Goal: Communication & Community: Share content

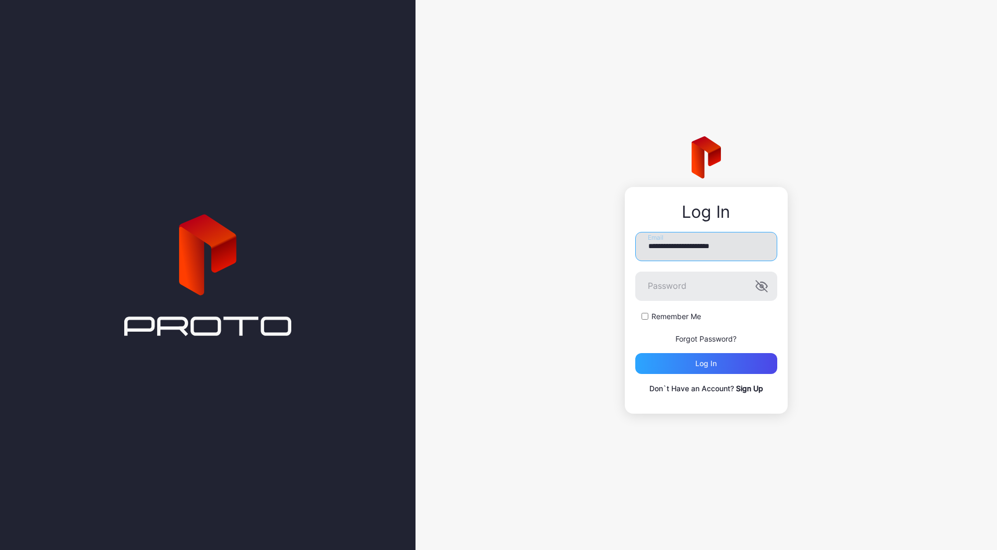
click at [723, 238] on input "**********" at bounding box center [706, 246] width 142 height 29
type input "**********"
click at [698, 359] on div "Log in" at bounding box center [705, 363] width 21 height 8
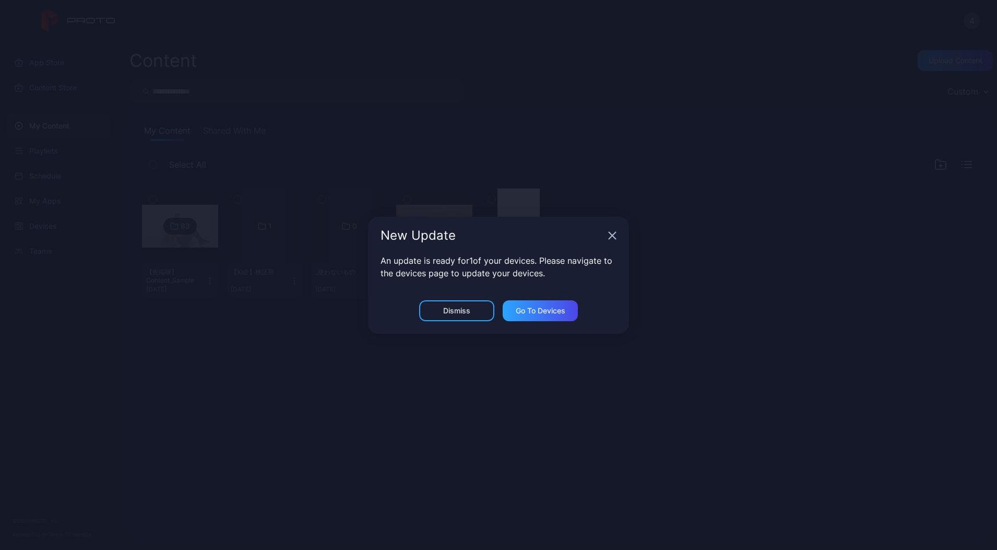
click at [610, 234] on icon "button" at bounding box center [612, 235] width 8 height 8
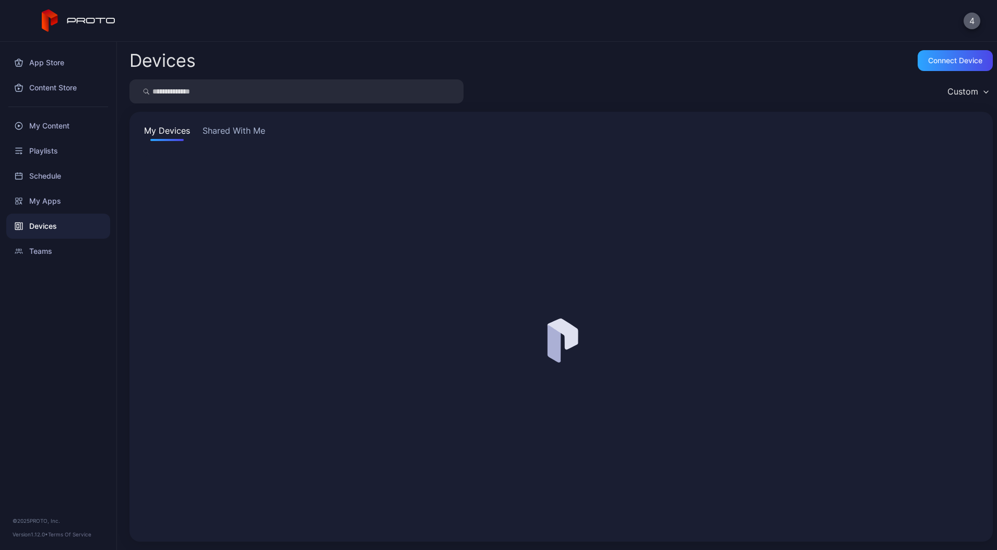
click at [970, 22] on button "4" at bounding box center [972, 21] width 17 height 17
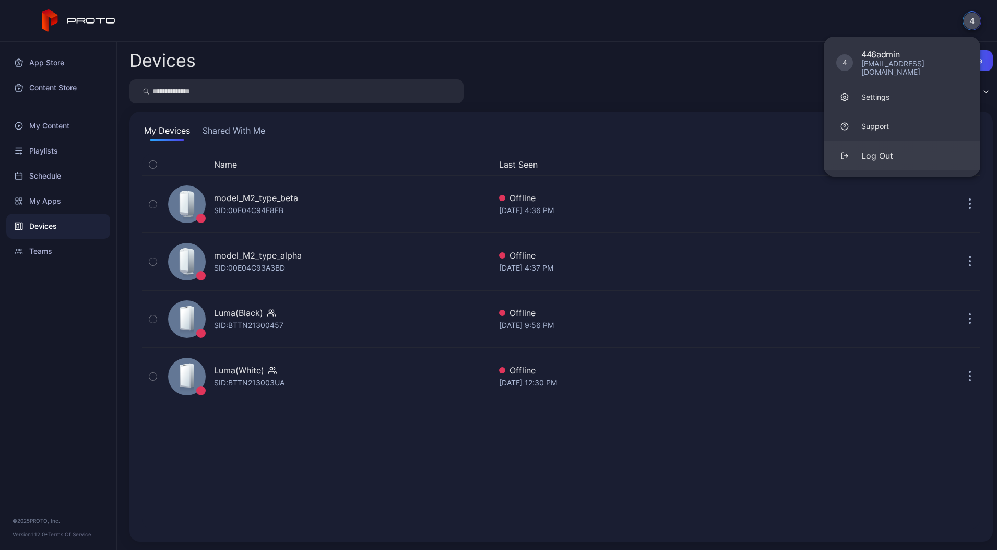
click at [907, 155] on button "Log Out" at bounding box center [902, 155] width 157 height 29
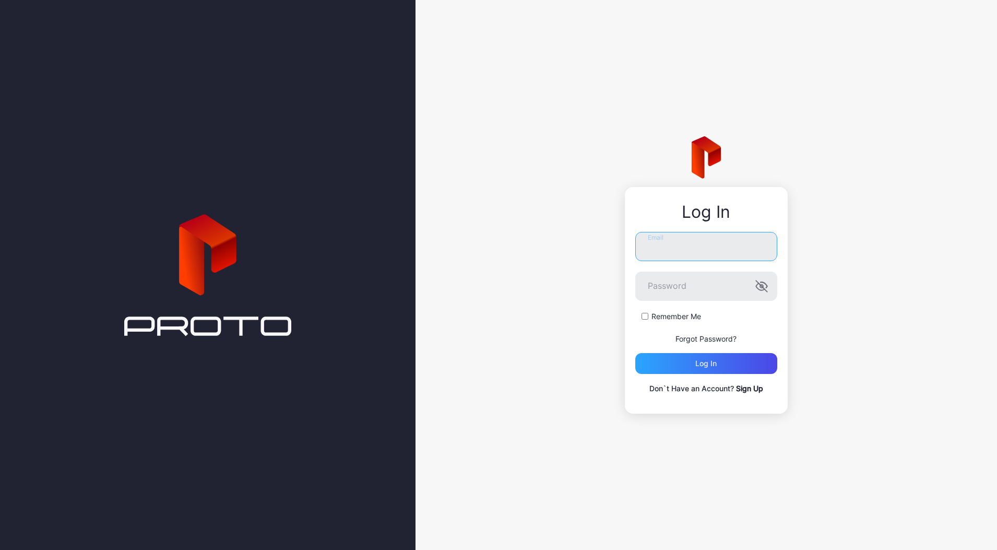
type input "**********"
click at [672, 366] on div "Log in" at bounding box center [706, 363] width 142 height 21
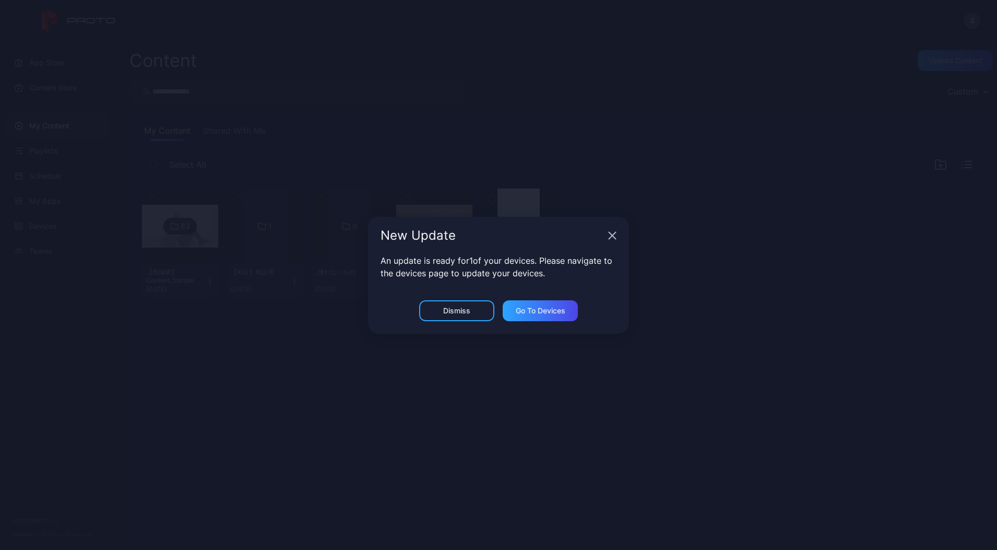
click at [611, 233] on icon "button" at bounding box center [612, 235] width 8 height 8
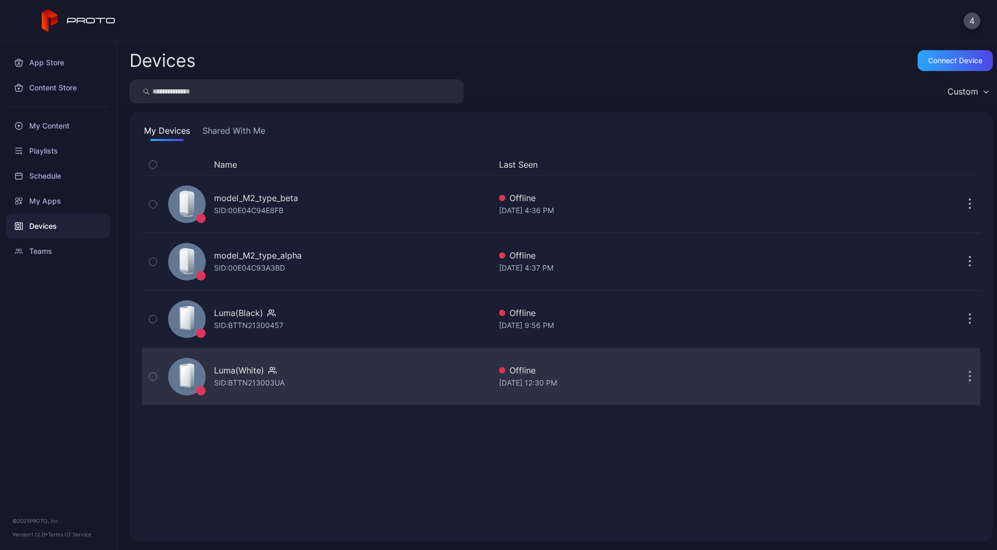
click at [960, 377] on button "button" at bounding box center [970, 376] width 21 height 21
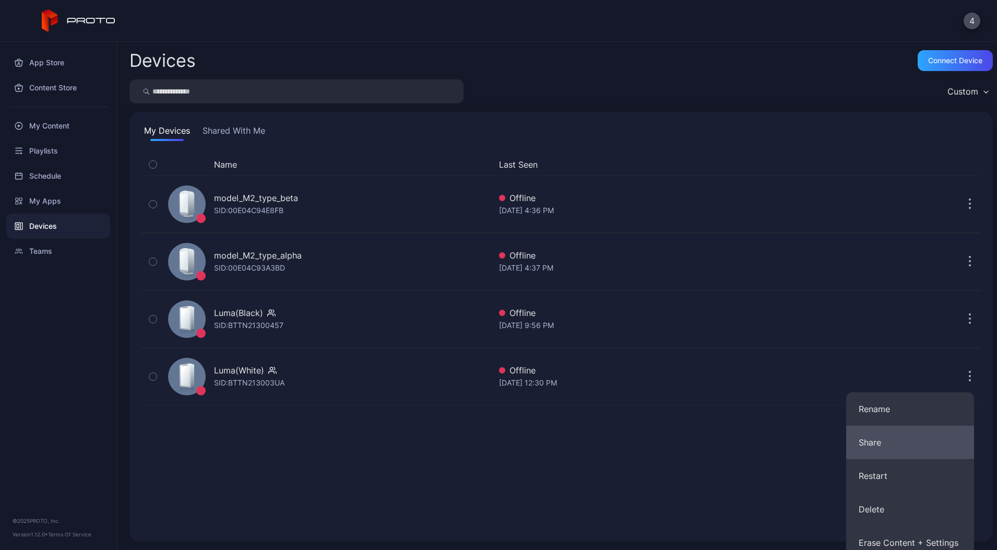
click at [868, 442] on button "Share" at bounding box center [910, 441] width 128 height 33
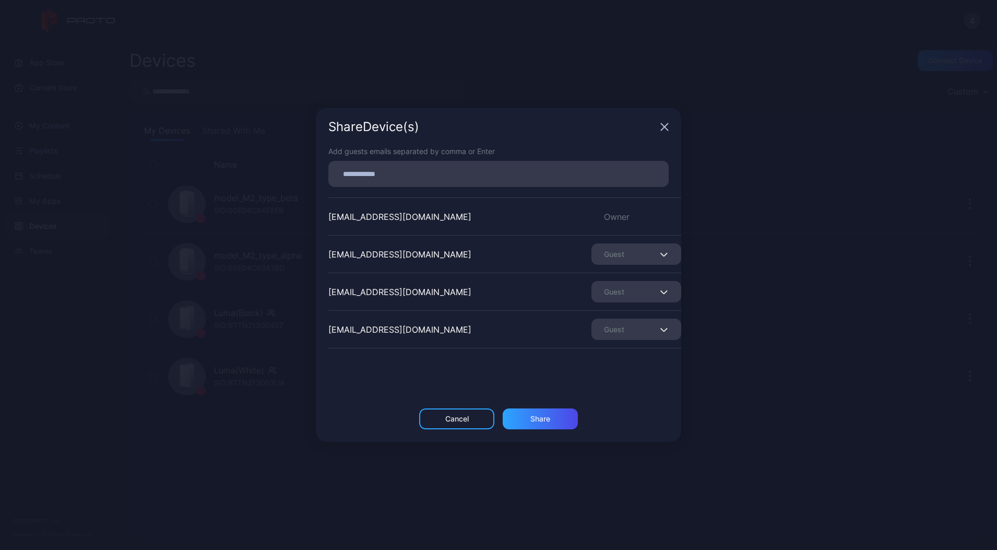
click at [640, 327] on div "Guest" at bounding box center [636, 328] width 90 height 21
click at [428, 322] on div "[EMAIL_ADDRESS][DOMAIN_NAME] Guest" at bounding box center [504, 329] width 353 height 38
click at [591, 334] on div "Guest" at bounding box center [636, 328] width 90 height 21
click at [600, 361] on button "Remove Guest" at bounding box center [623, 361] width 89 height 33
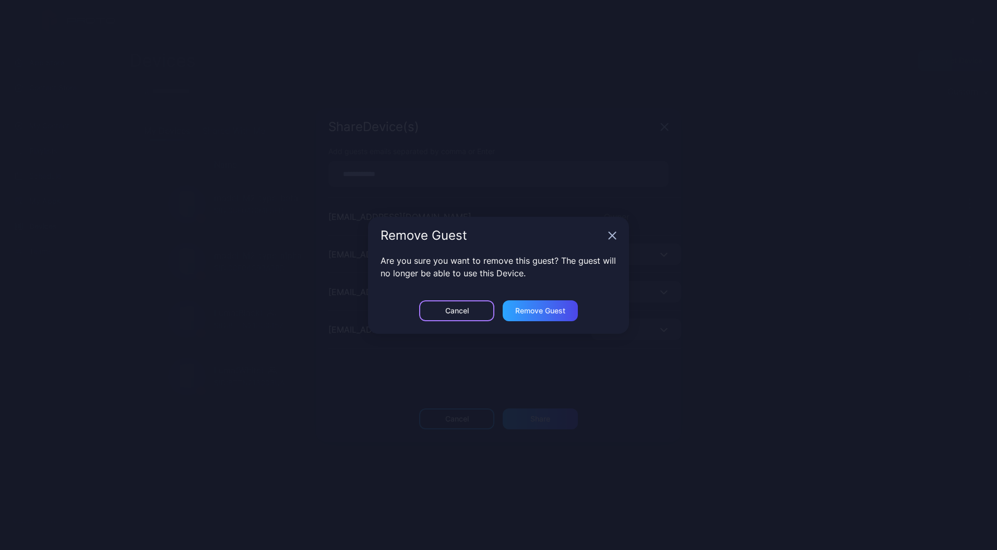
click at [461, 408] on div "Cancel" at bounding box center [456, 418] width 75 height 21
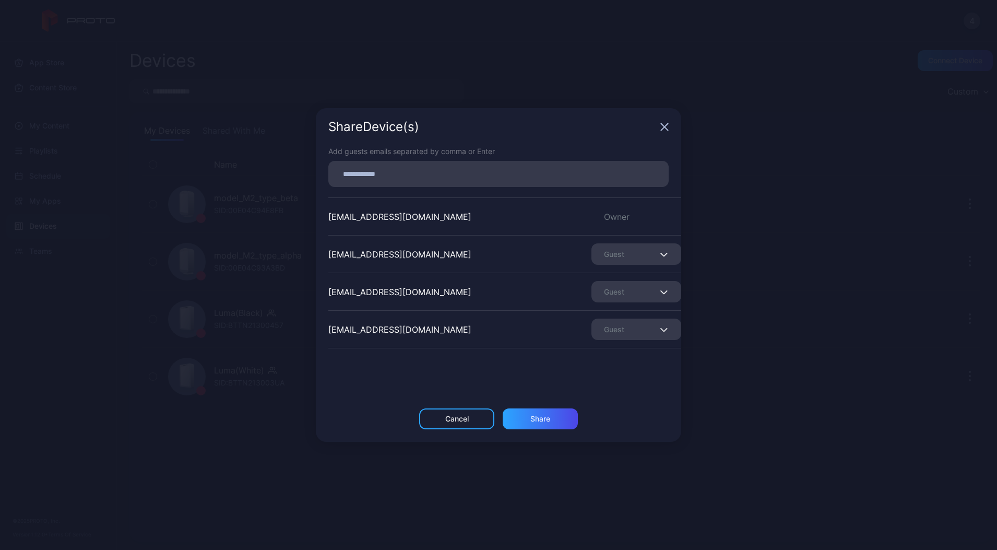
click at [617, 333] on div "Guest" at bounding box center [636, 328] width 90 height 21
click at [625, 358] on button "Remove Guest" at bounding box center [623, 361] width 89 height 33
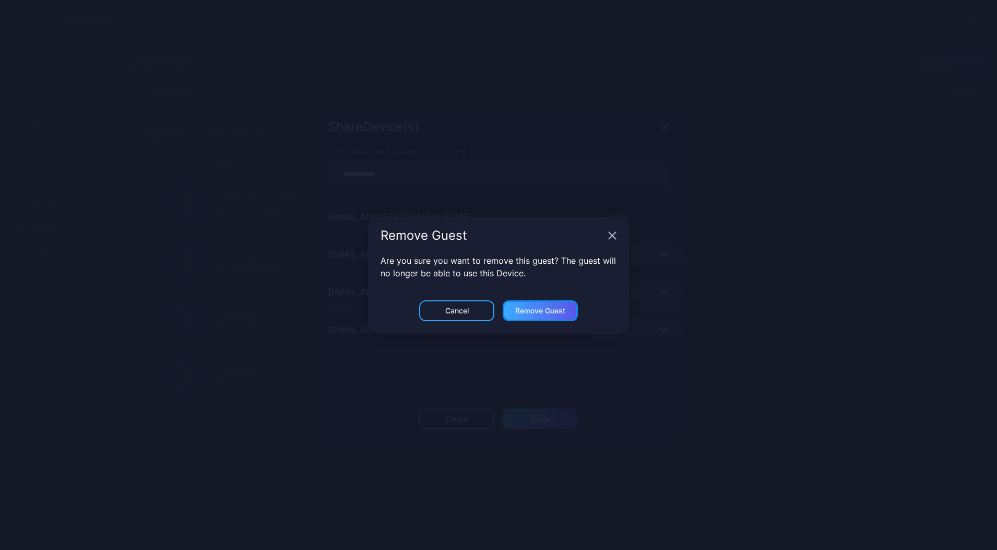
click at [540, 415] on div "Remove Guest" at bounding box center [540, 419] width 20 height 8
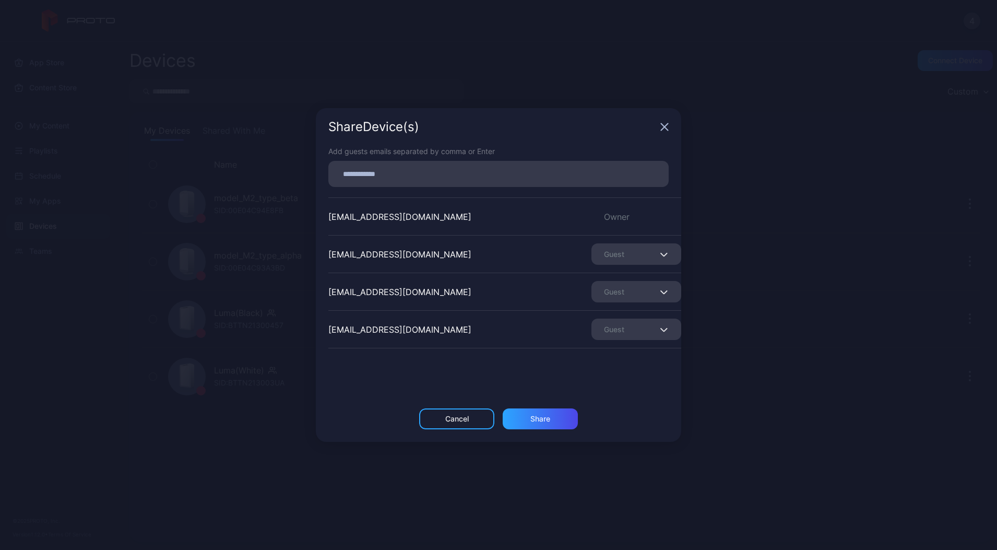
scroll to position [65, 0]
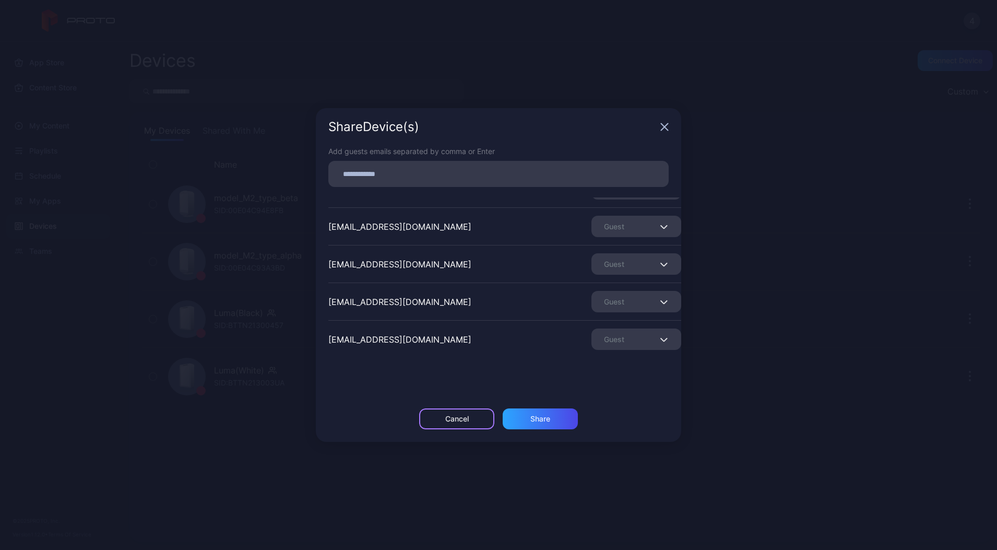
click at [452, 416] on div "Cancel" at bounding box center [456, 419] width 23 height 8
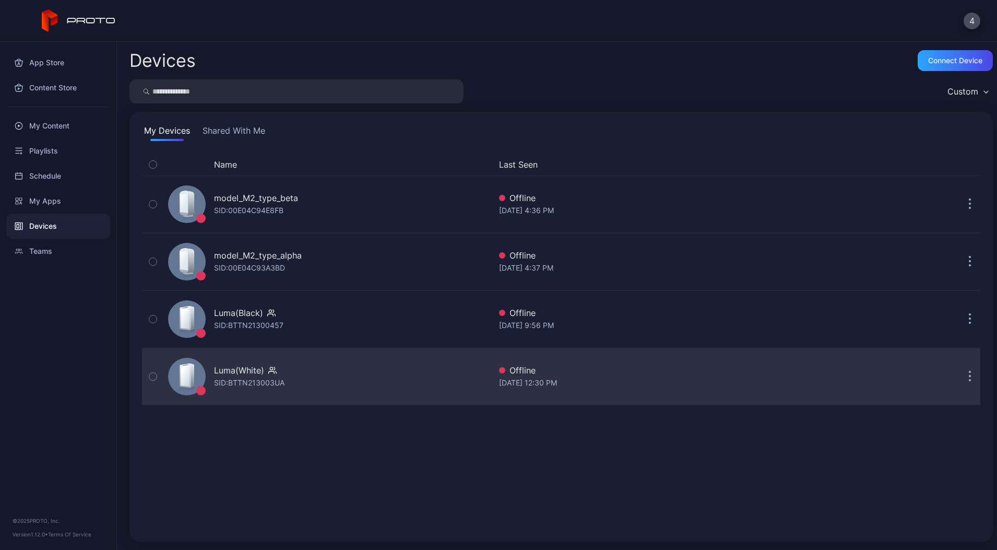
click at [969, 376] on icon "button" at bounding box center [970, 377] width 2 height 2
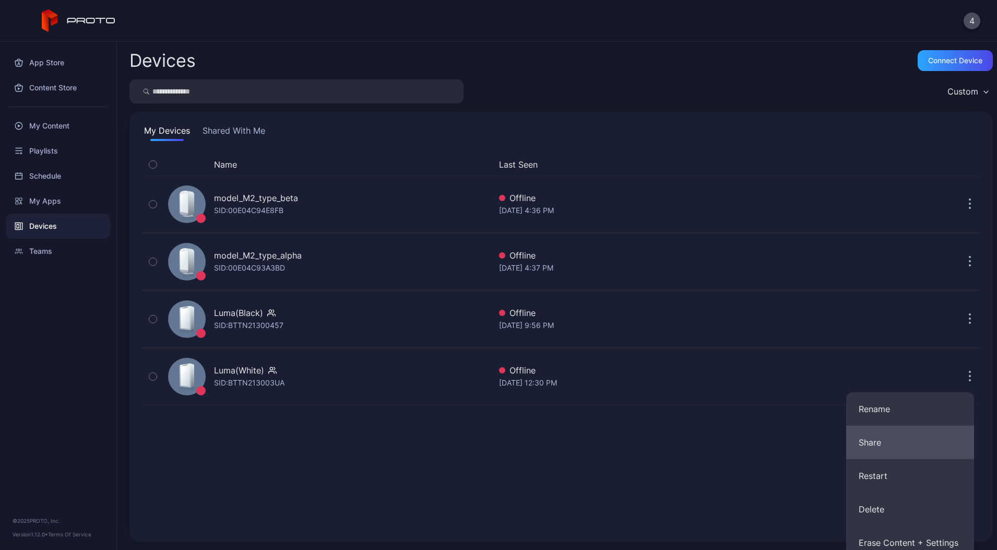
click at [884, 450] on button "Share" at bounding box center [910, 441] width 128 height 33
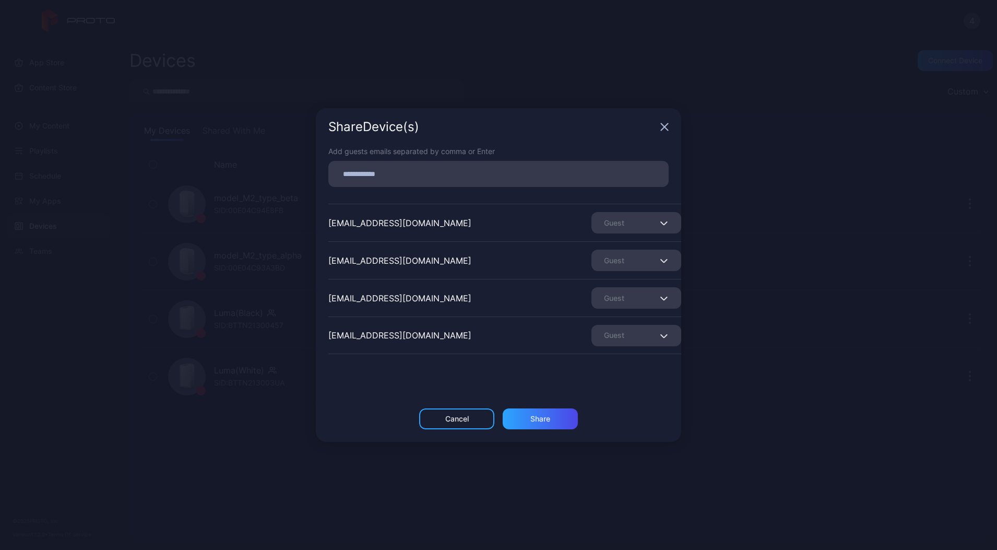
scroll to position [0, 0]
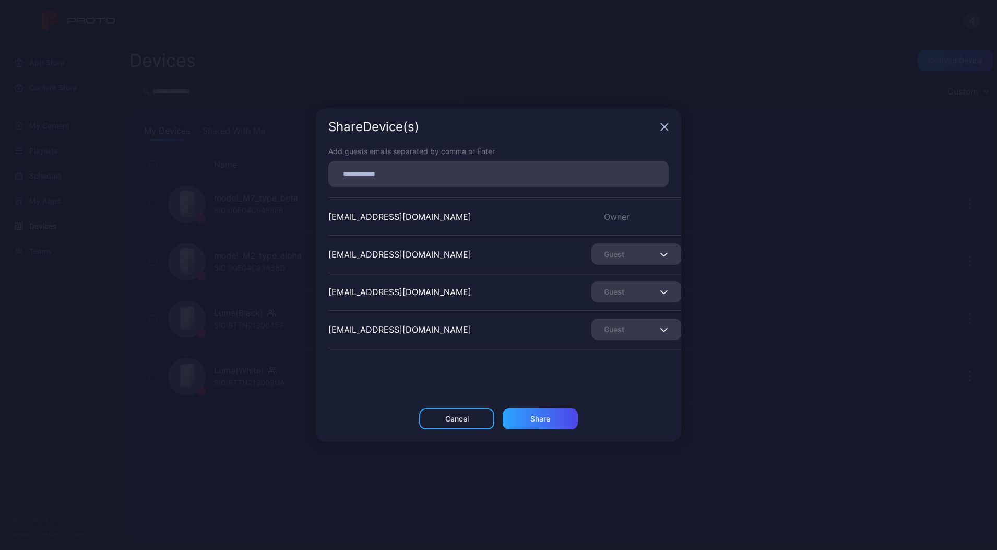
click at [627, 329] on div "Guest" at bounding box center [636, 328] width 90 height 21
click at [620, 362] on button "Remove Guest" at bounding box center [623, 361] width 89 height 33
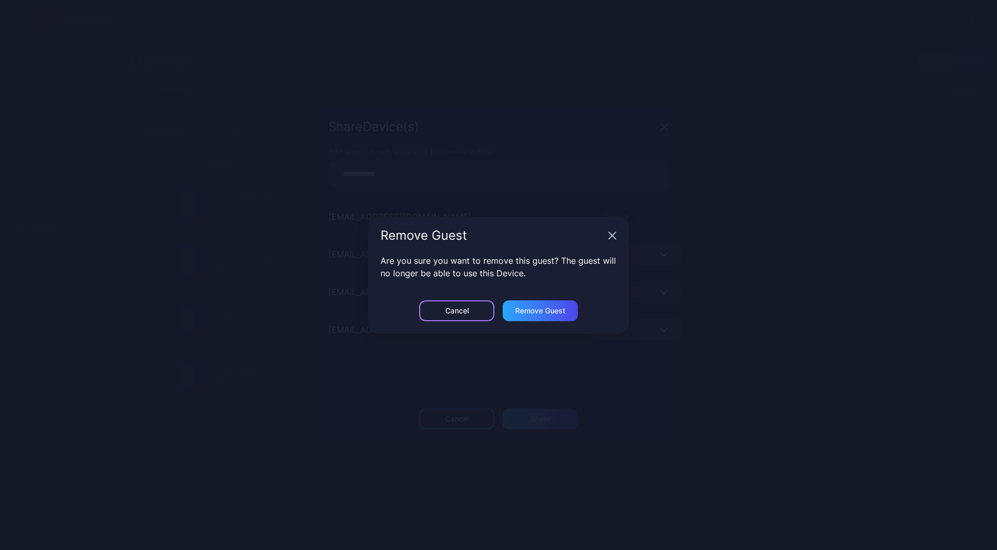
click at [452, 415] on div "Cancel" at bounding box center [456, 419] width 23 height 8
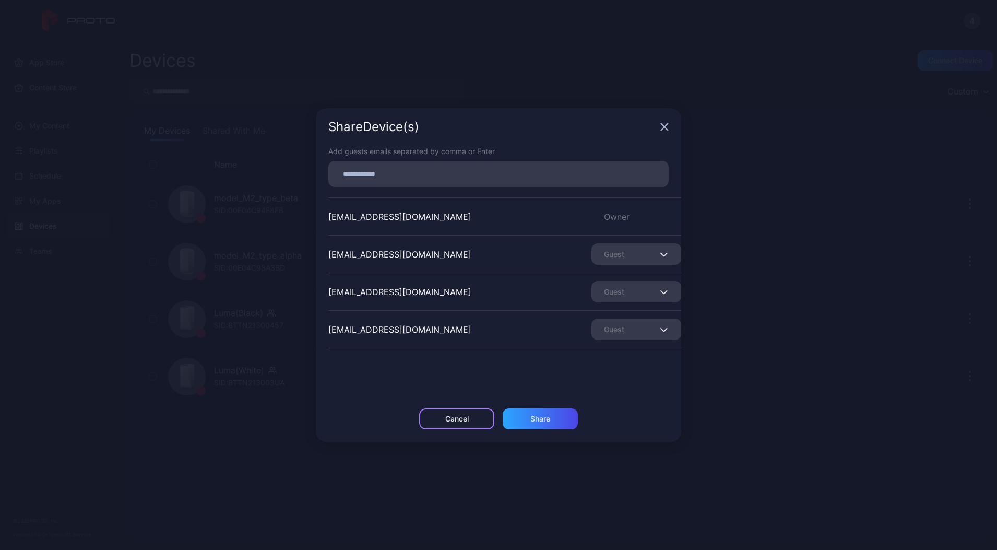
click at [447, 417] on div "Cancel" at bounding box center [456, 419] width 23 height 8
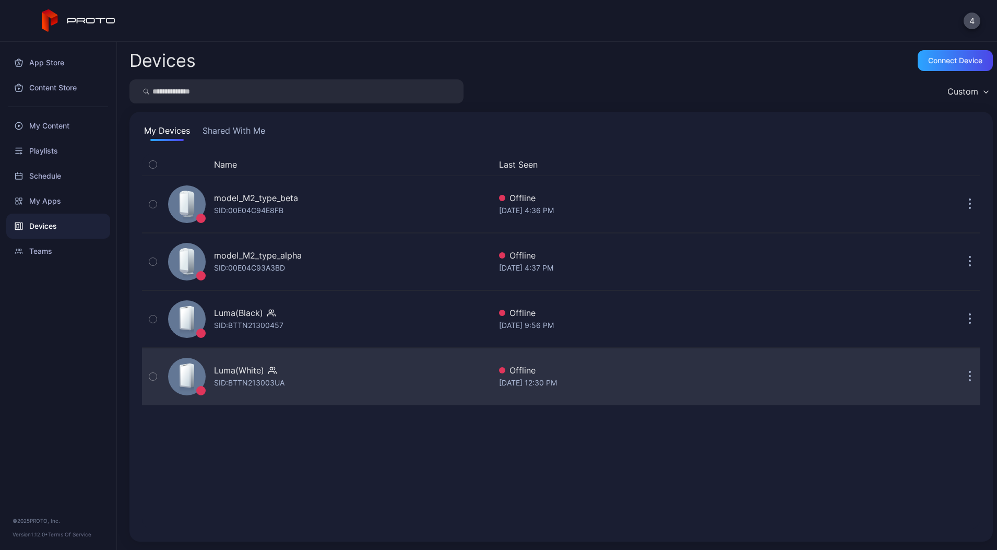
click at [963, 373] on button "button" at bounding box center [970, 376] width 21 height 21
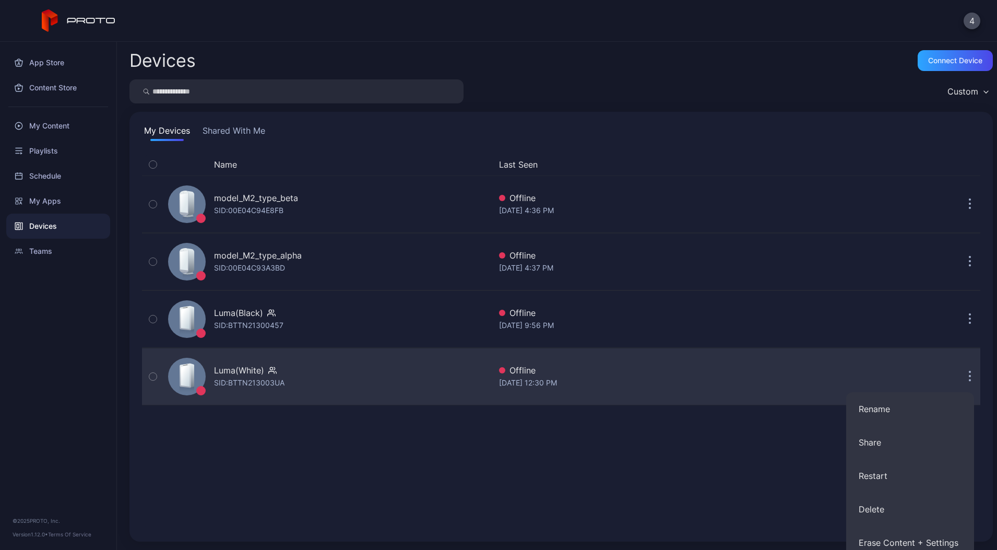
click at [395, 378] on div "Luma(White) SID: BTTN213003UA" at bounding box center [327, 376] width 327 height 52
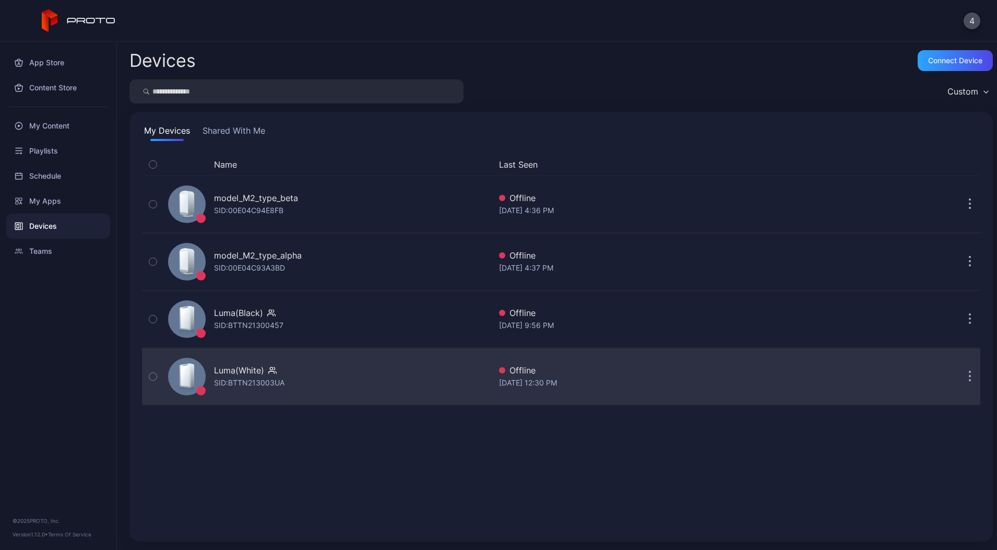
click at [969, 375] on icon "button" at bounding box center [970, 377] width 3 height 12
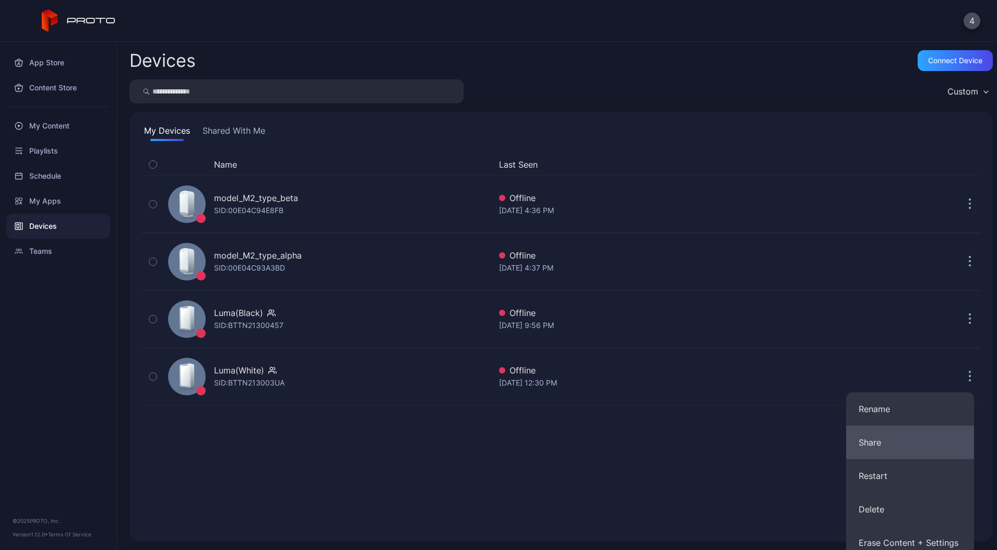
click at [882, 453] on button "Share" at bounding box center [910, 441] width 128 height 33
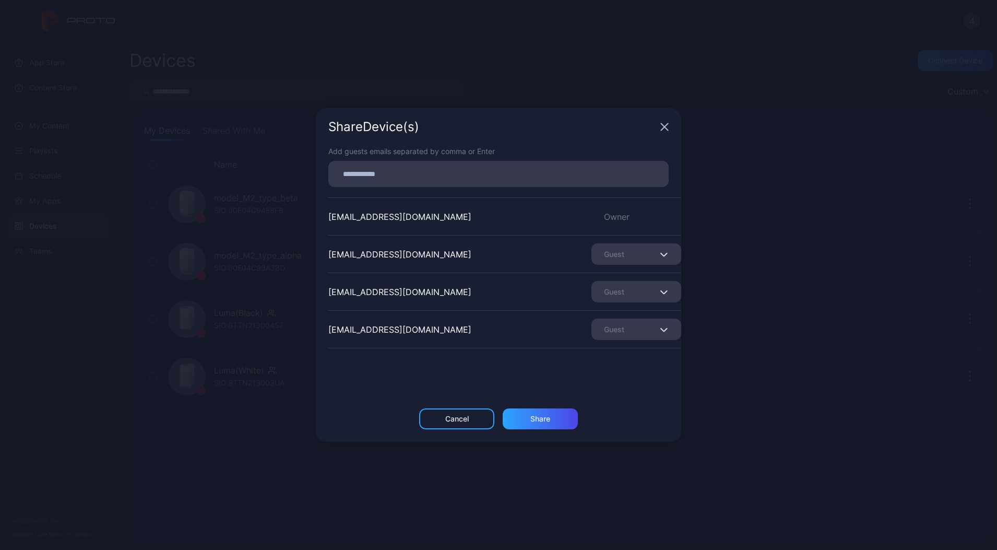
click at [634, 333] on div "Guest" at bounding box center [636, 328] width 90 height 21
click at [627, 355] on button "Remove Guest" at bounding box center [623, 361] width 89 height 33
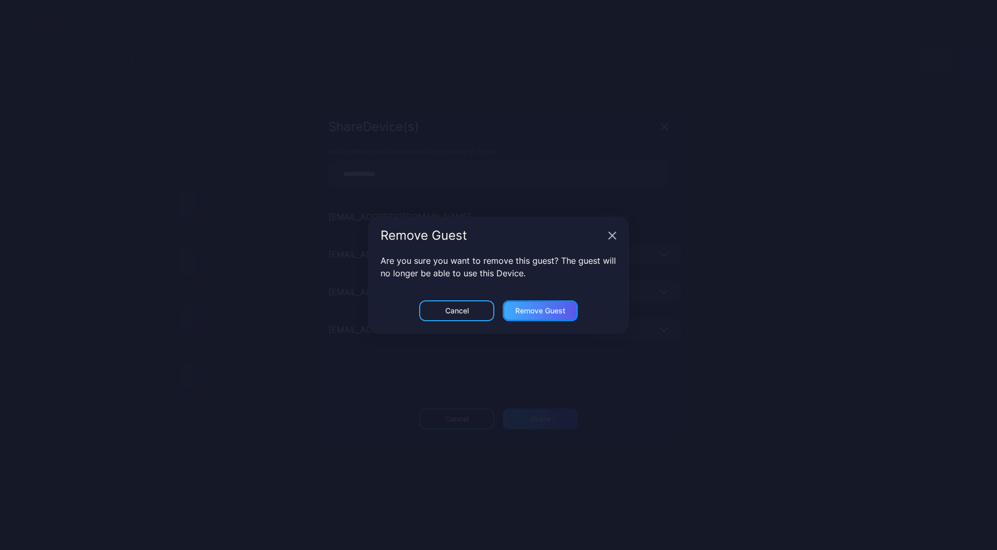
click at [530, 415] on div "Remove Guest" at bounding box center [540, 419] width 20 height 8
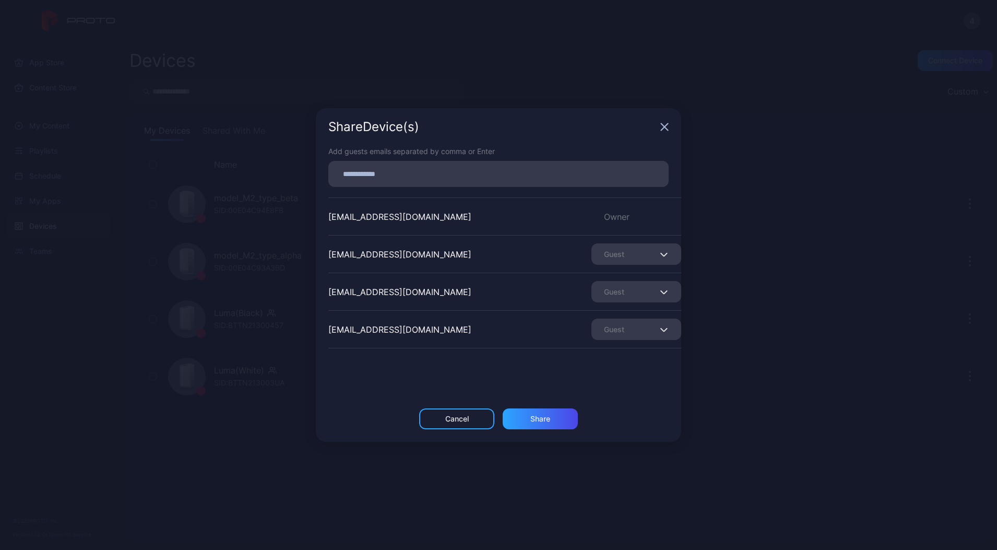
click at [411, 174] on input at bounding box center [499, 174] width 328 height 14
type input "**********"
click at [554, 412] on div "Share" at bounding box center [540, 418] width 75 height 21
click at [603, 347] on div "[EMAIL_ADDRESS][DOMAIN_NAME] Guest" at bounding box center [504, 329] width 353 height 38
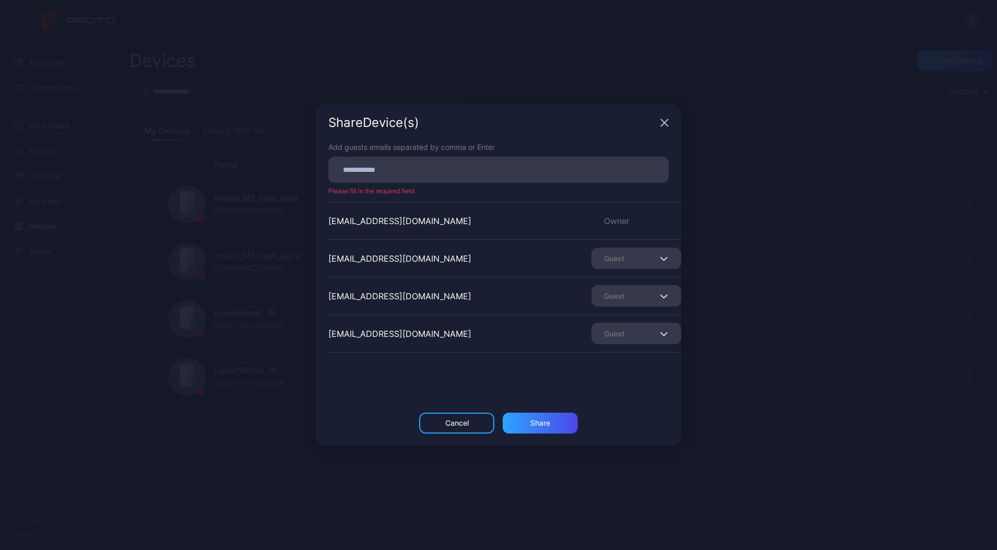
click at [605, 340] on div "Guest" at bounding box center [636, 333] width 90 height 21
click at [615, 365] on button "Remove Guest" at bounding box center [623, 365] width 89 height 33
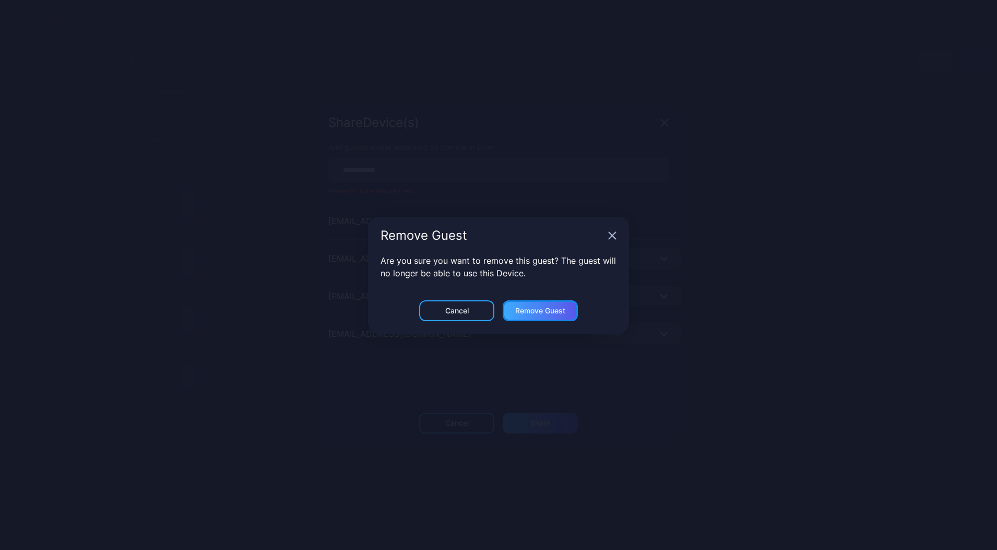
click at [542, 419] on div "Remove Guest" at bounding box center [540, 423] width 20 height 8
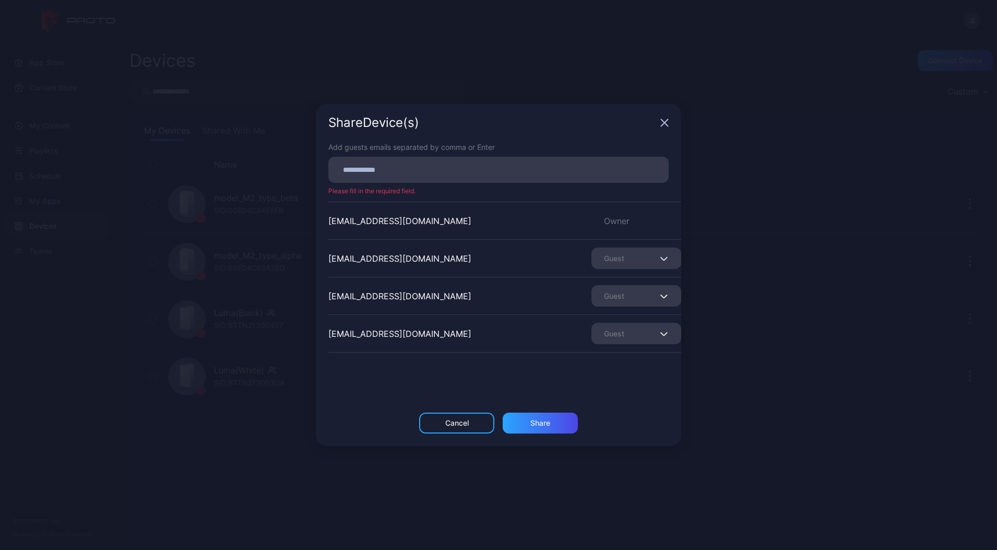
drag, startPoint x: 586, startPoint y: 171, endPoint x: 582, endPoint y: 166, distance: 6.3
click at [582, 166] on input at bounding box center [499, 170] width 328 height 14
type input "**********"
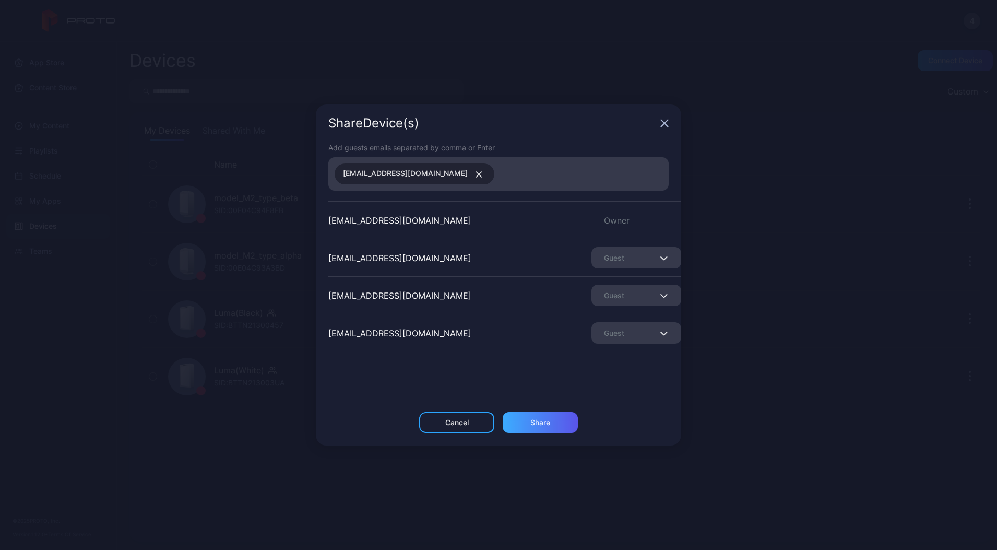
click at [533, 429] on div "Share" at bounding box center [540, 422] width 75 height 21
type input "**********"
click at [463, 368] on div "Add guests emails separated by comma or Enter [EMAIL_ADDRESS][DOMAIN_NAME] [EMA…" at bounding box center [498, 277] width 365 height 270
click at [405, 331] on div "[EMAIL_ADDRESS][DOMAIN_NAME]" at bounding box center [399, 333] width 143 height 13
click at [496, 370] on div "Add guests emails separated by comma or Enter [EMAIL_ADDRESS][DOMAIN_NAME] [EMA…" at bounding box center [498, 277] width 365 height 270
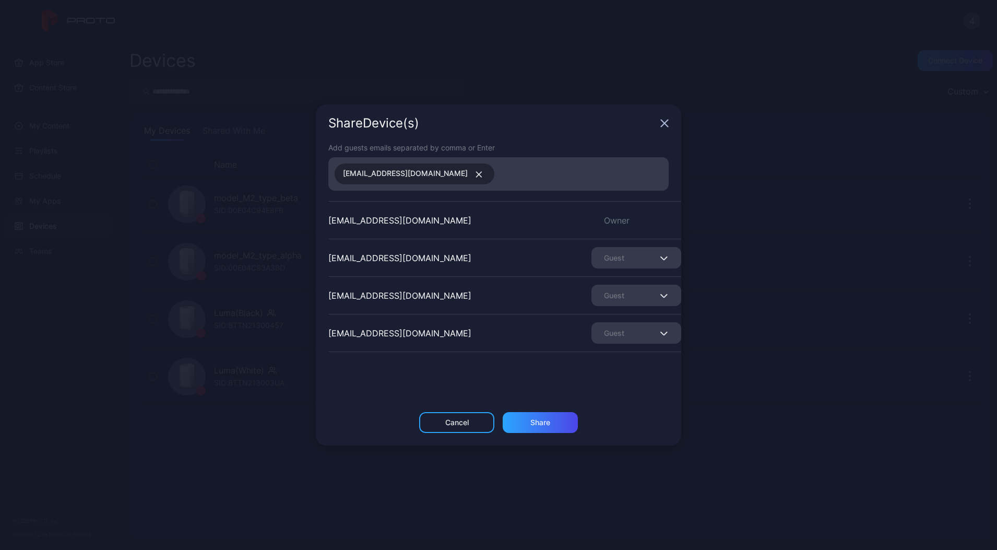
click at [617, 338] on div "Guest" at bounding box center [636, 332] width 90 height 21
click at [606, 368] on button "Remove Guest" at bounding box center [623, 365] width 89 height 33
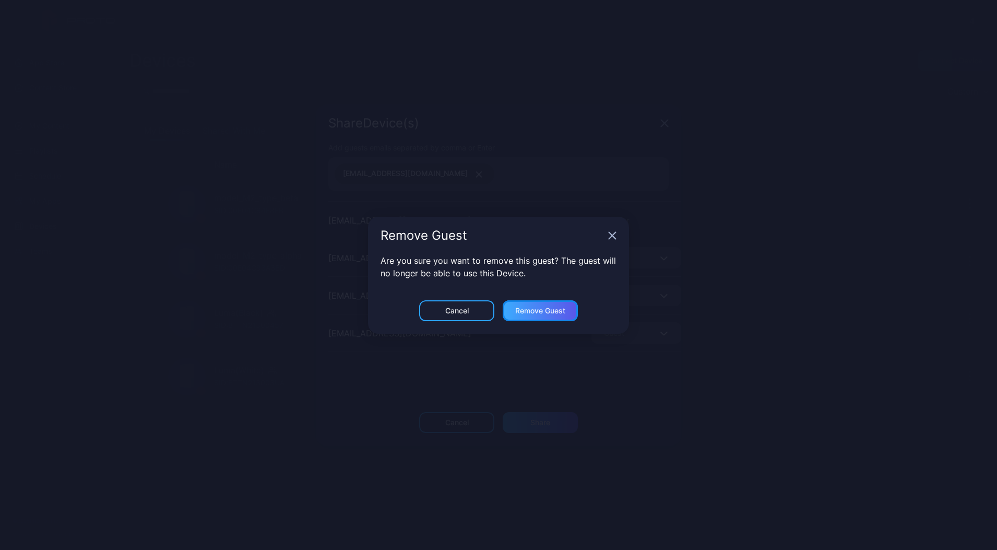
click at [530, 418] on div "Remove Guest" at bounding box center [540, 422] width 20 height 8
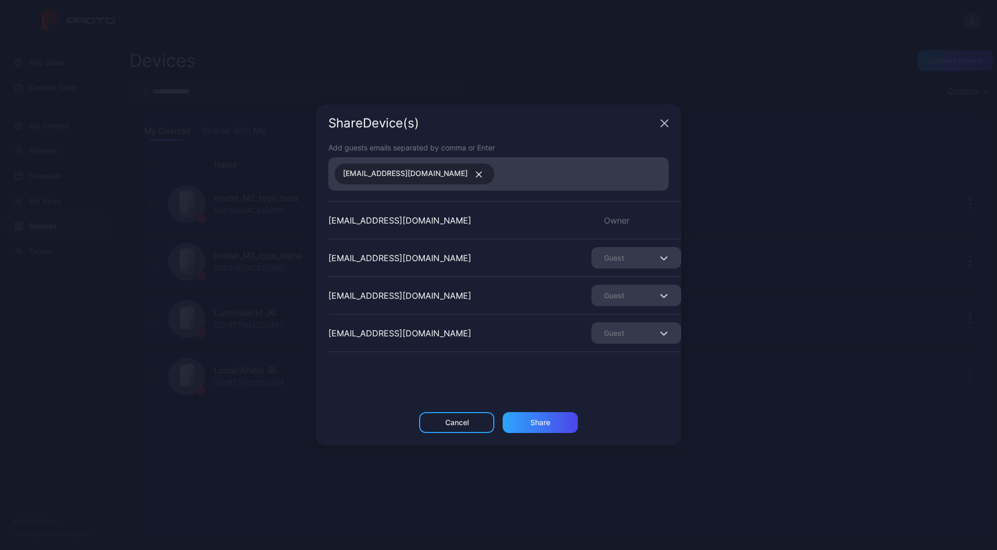
click at [473, 183] on div "[EMAIL_ADDRESS][DOMAIN_NAME]" at bounding box center [502, 173] width 334 height 27
click at [501, 173] on input at bounding box center [582, 174] width 162 height 14
click at [530, 417] on div "Share" at bounding box center [540, 422] width 75 height 21
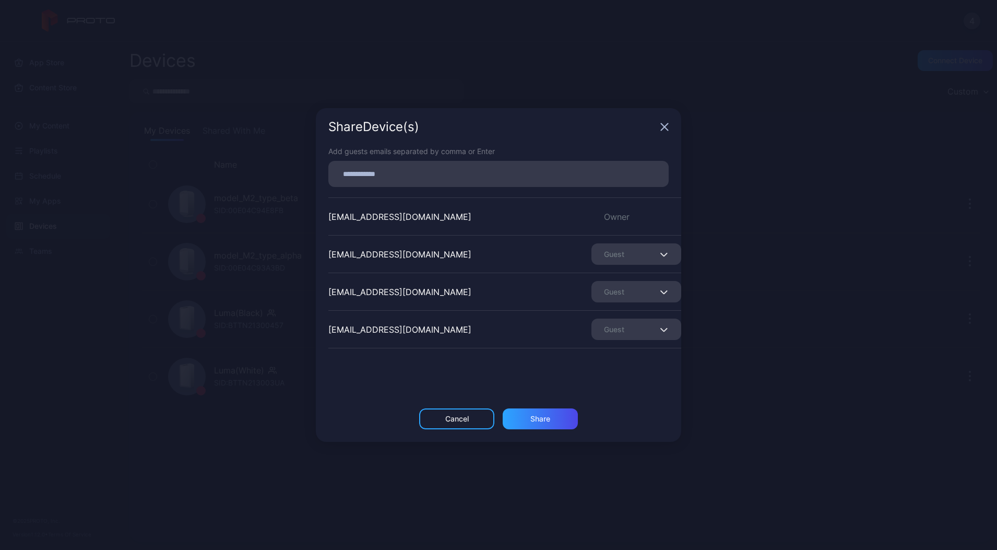
click at [670, 124] on div "Share Device (s)" at bounding box center [498, 127] width 365 height 38
click at [665, 124] on icon "button" at bounding box center [664, 127] width 8 height 8
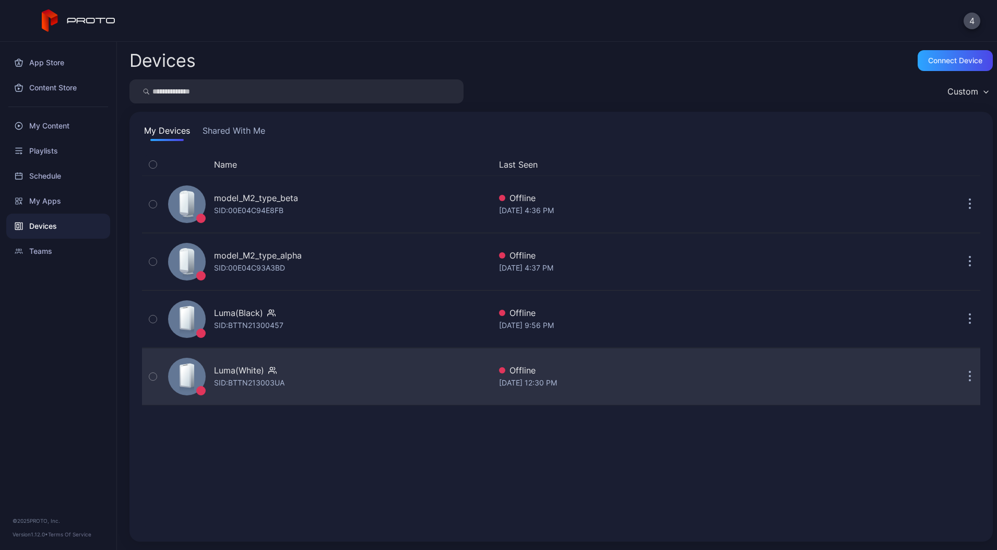
click at [295, 377] on div "Luma(White) SID: BTTN213003UA" at bounding box center [327, 376] width 327 height 52
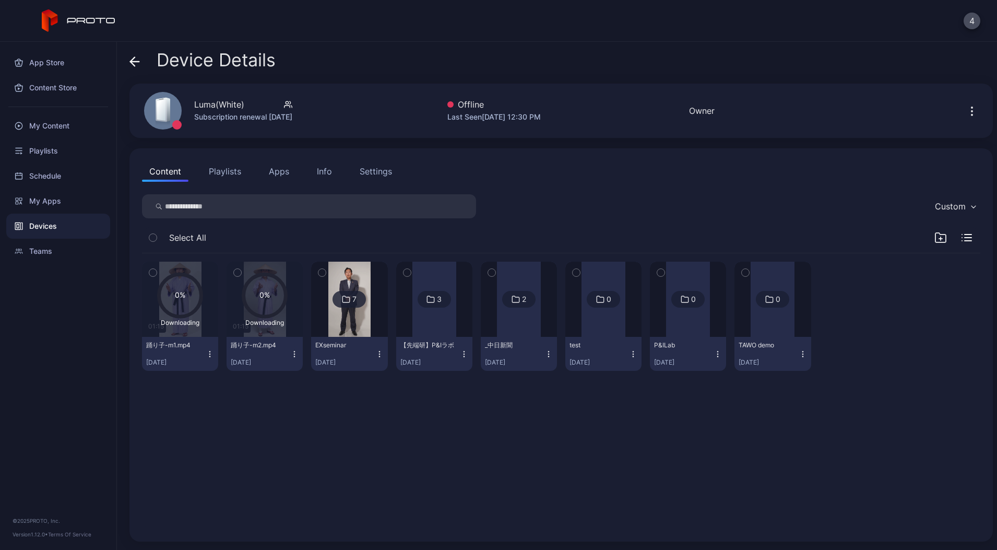
click at [127, 63] on div "Device Details Luma(White) Subscription renewal [DATE] Offline Last Seen [DATE]…" at bounding box center [557, 296] width 880 height 508
click at [127, 66] on div "Device Details Luma(White) Subscription renewal [DATE] Offline Last Seen [DATE]…" at bounding box center [557, 296] width 880 height 508
click at [142, 57] on div "Device Details" at bounding box center [202, 62] width 146 height 25
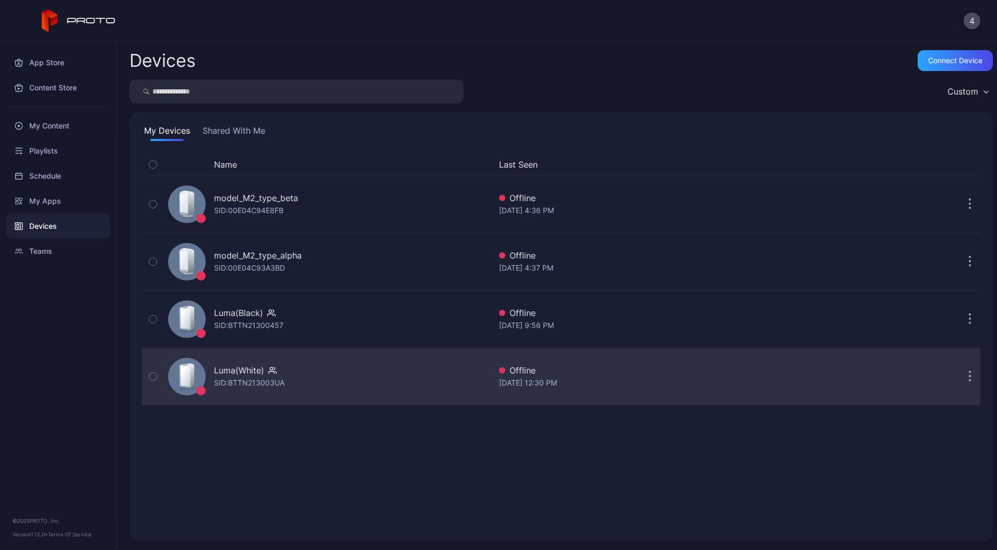
click at [969, 381] on icon "button" at bounding box center [970, 382] width 2 height 2
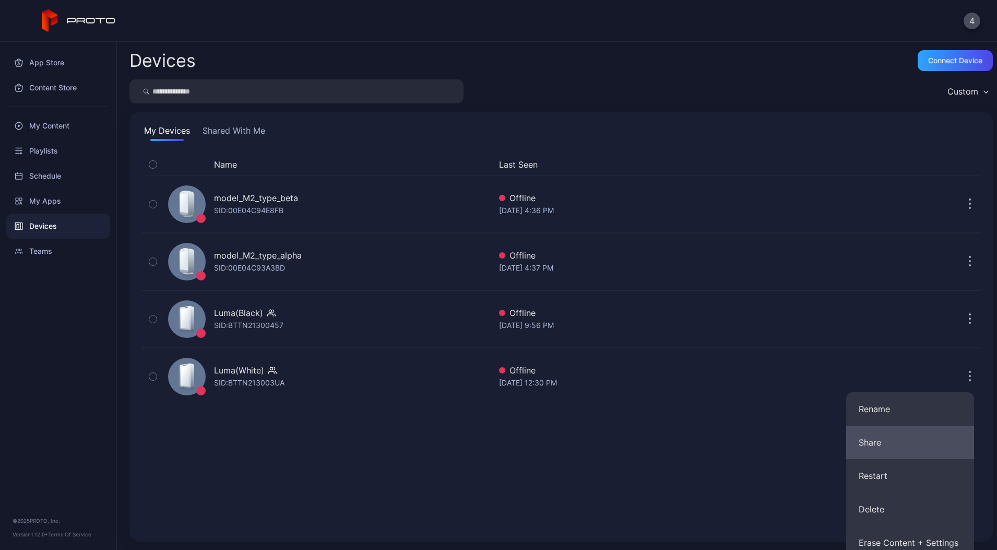
click at [880, 449] on button "Share" at bounding box center [910, 441] width 128 height 33
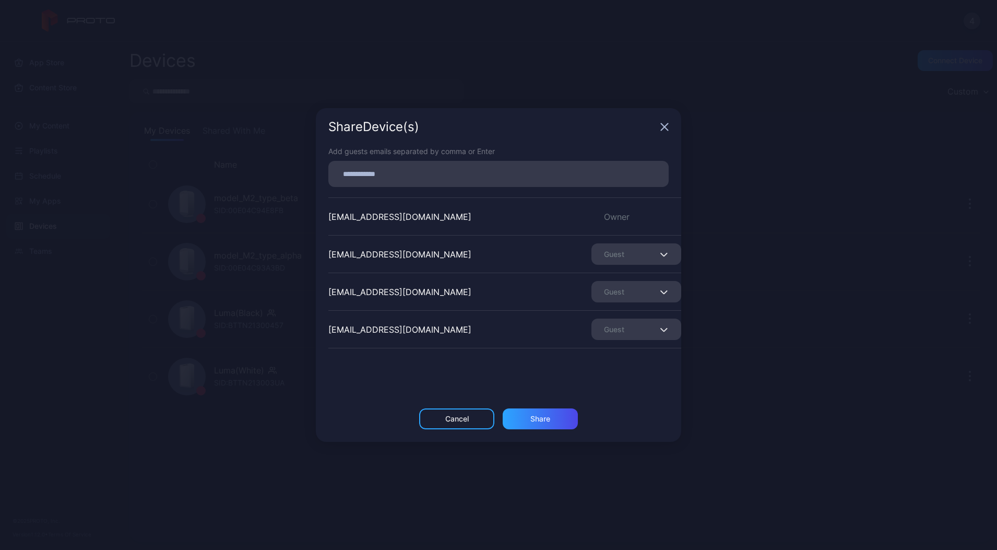
click at [662, 125] on div "Share Device (s)" at bounding box center [498, 127] width 365 height 38
